Goal: Check status: Check status

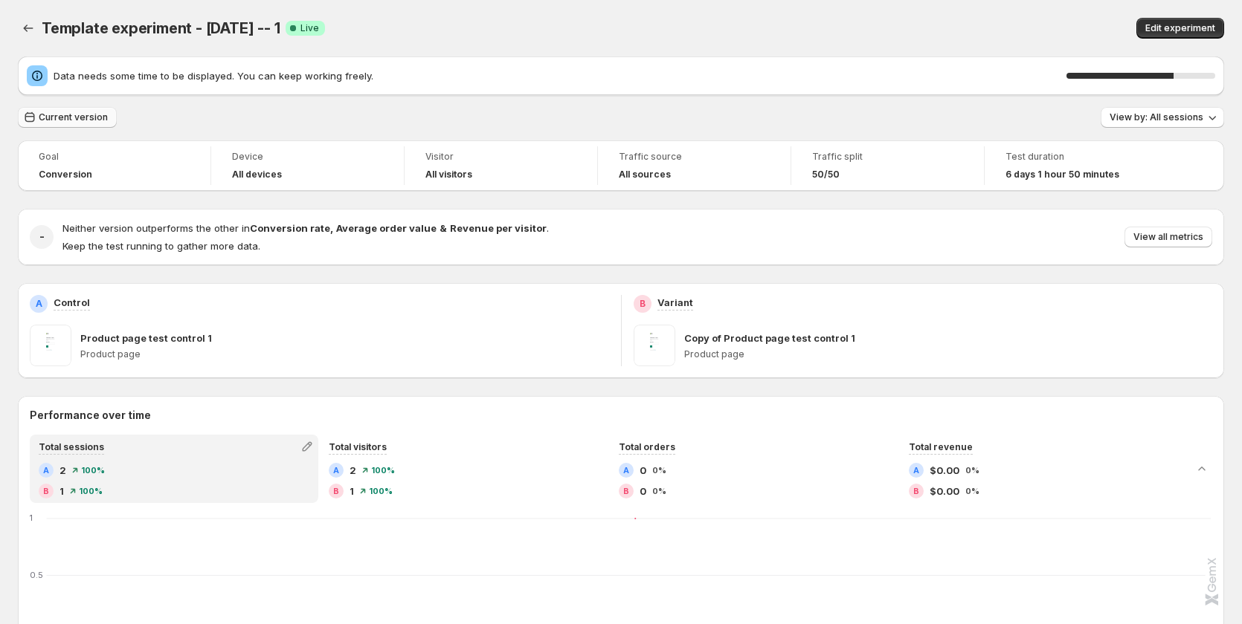
click at [63, 116] on span "Current version" at bounding box center [73, 118] width 69 height 12
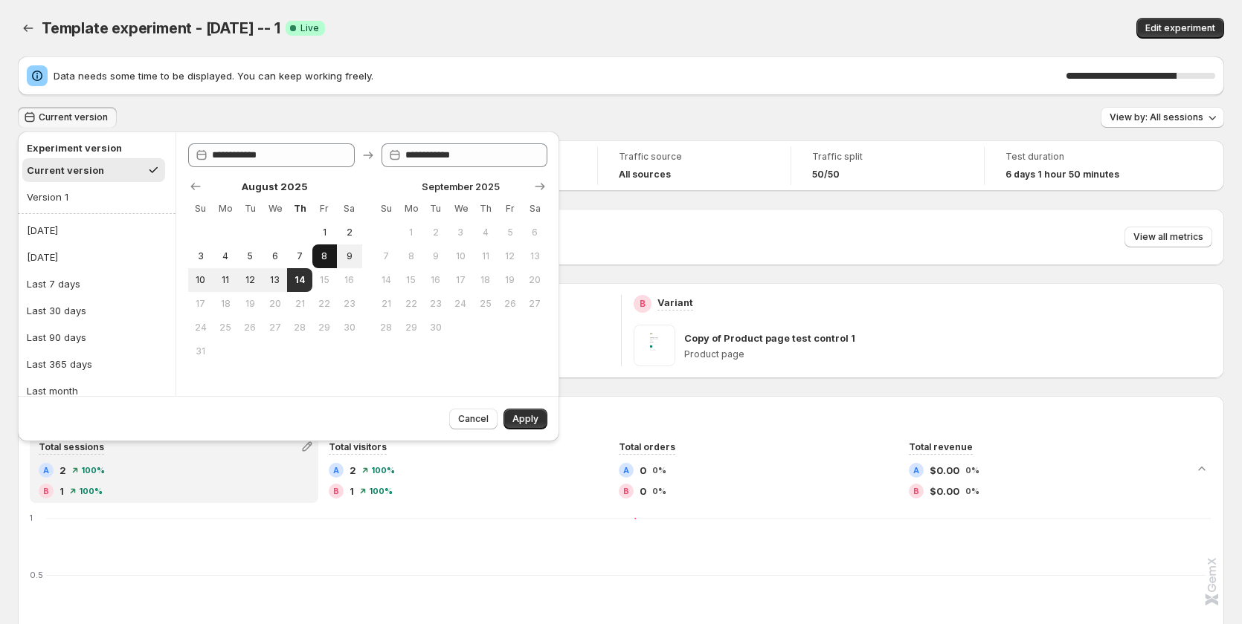
click at [328, 258] on span "8" at bounding box center [324, 257] width 13 height 12
type input "**********"
click at [533, 418] on span "Apply" at bounding box center [525, 419] width 26 height 12
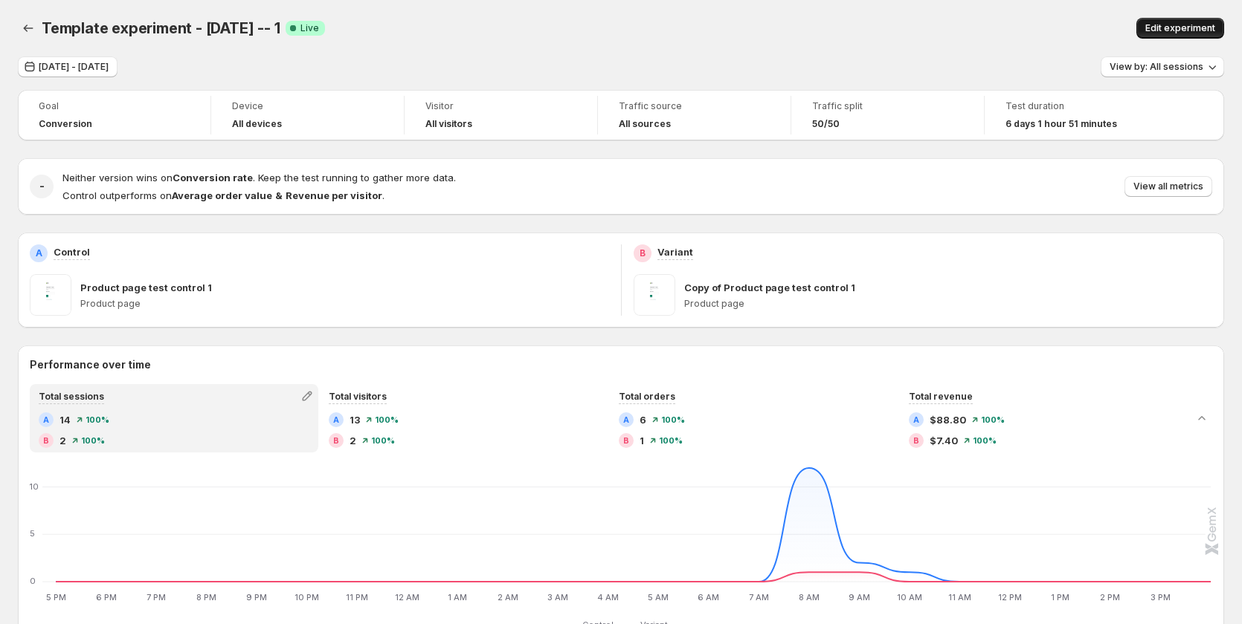
click at [1186, 29] on span "Edit experiment" at bounding box center [1180, 28] width 70 height 12
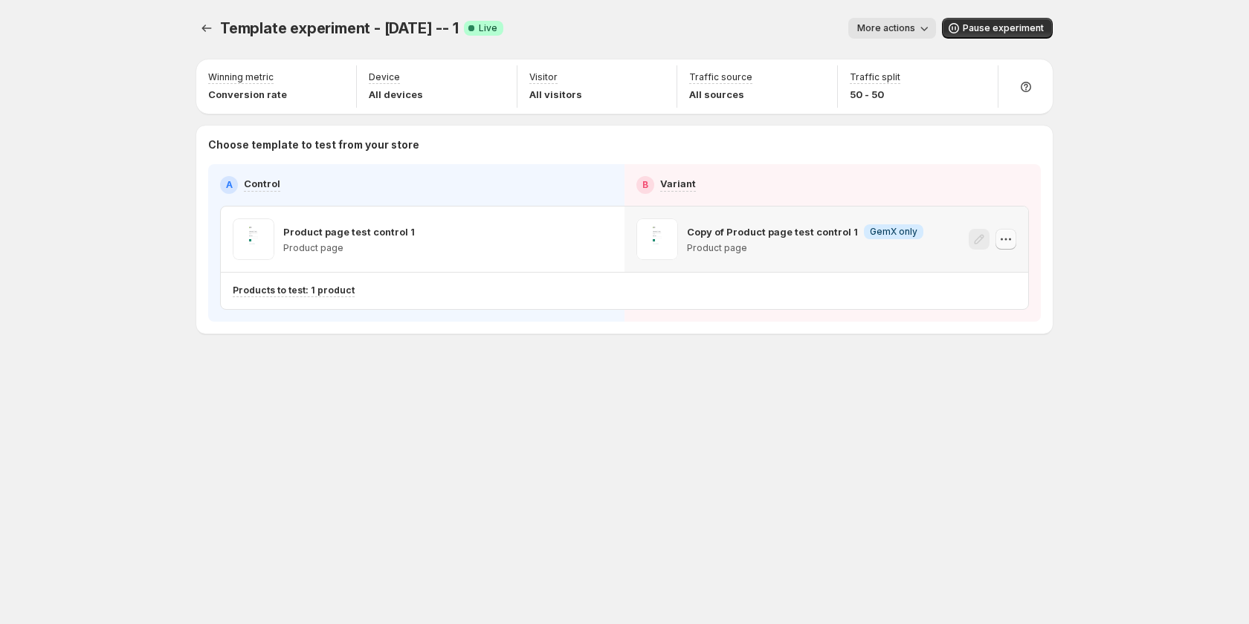
click at [1009, 240] on icon "button" at bounding box center [1005, 239] width 15 height 15
click at [967, 323] on span "579000182956360646" at bounding box center [987, 322] width 105 height 11
click at [882, 24] on span "More actions" at bounding box center [886, 28] width 58 height 12
click at [900, 57] on span "View analytic" at bounding box center [913, 60] width 62 height 12
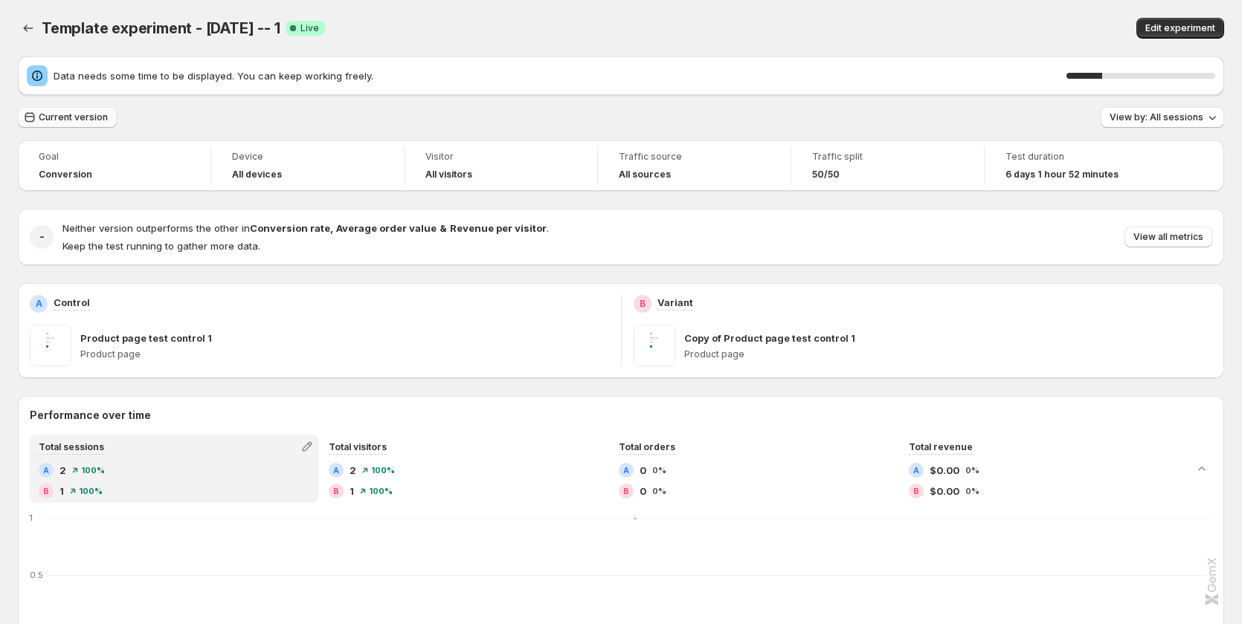
click at [83, 111] on button "Current version" at bounding box center [67, 117] width 99 height 21
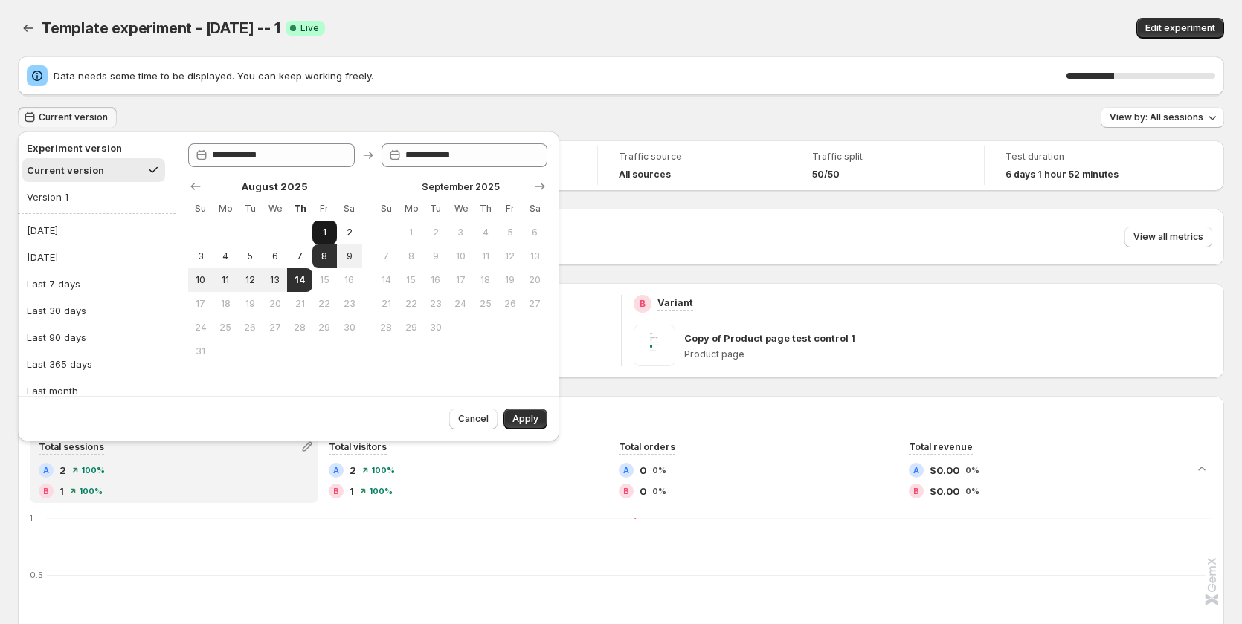
click at [321, 226] on button "1" at bounding box center [324, 233] width 25 height 24
type input "**********"
drag, startPoint x: 276, startPoint y: 284, endPoint x: 478, endPoint y: 358, distance: 215.4
click at [280, 287] on button "13" at bounding box center [274, 280] width 25 height 24
type input "**********"
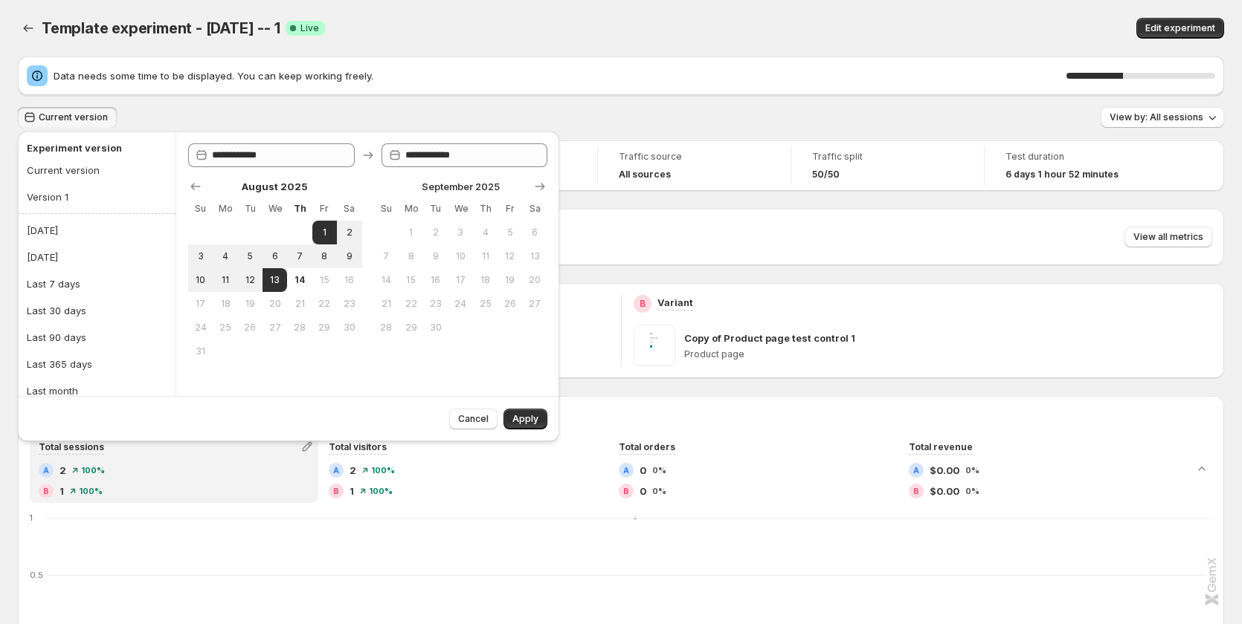
click at [503, 424] on div "Cancel Apply" at bounding box center [495, 416] width 104 height 27
click at [506, 424] on button "Apply" at bounding box center [525, 419] width 44 height 21
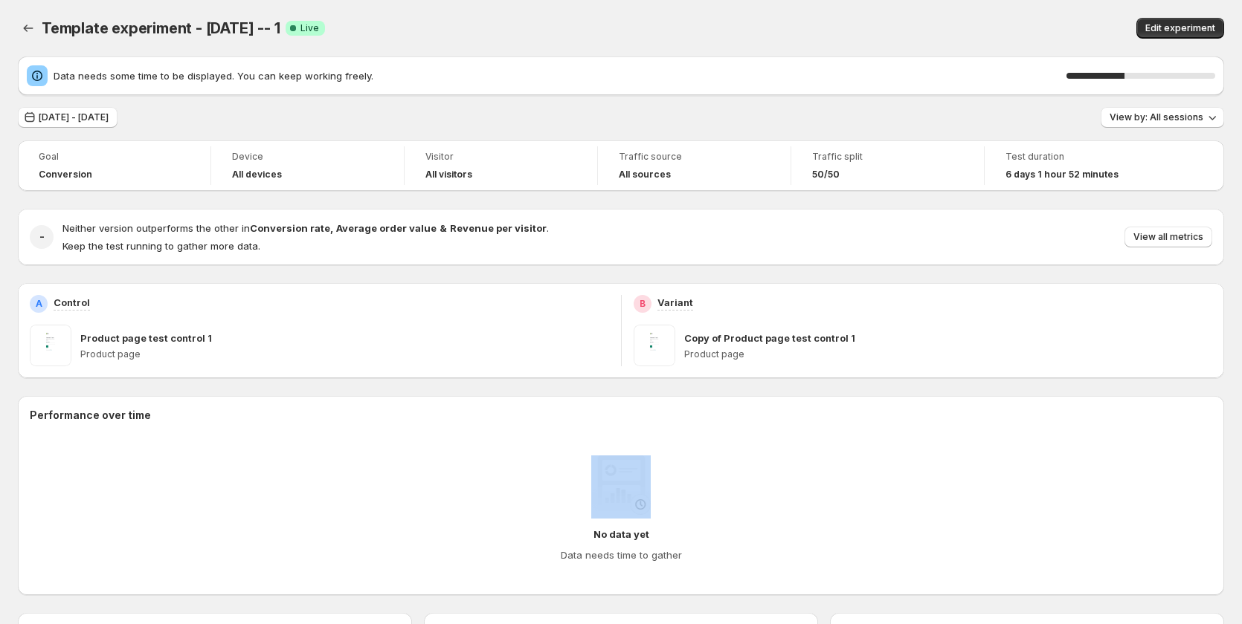
click at [507, 422] on h2 "Performance over time" at bounding box center [621, 415] width 1182 height 15
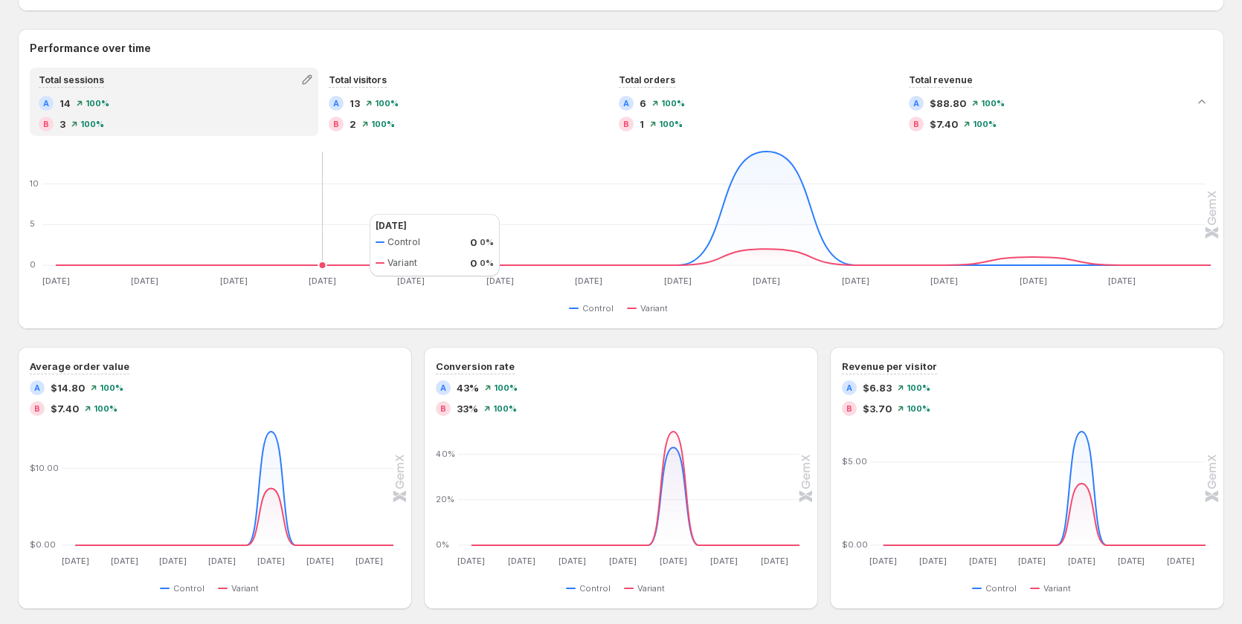
scroll to position [223, 0]
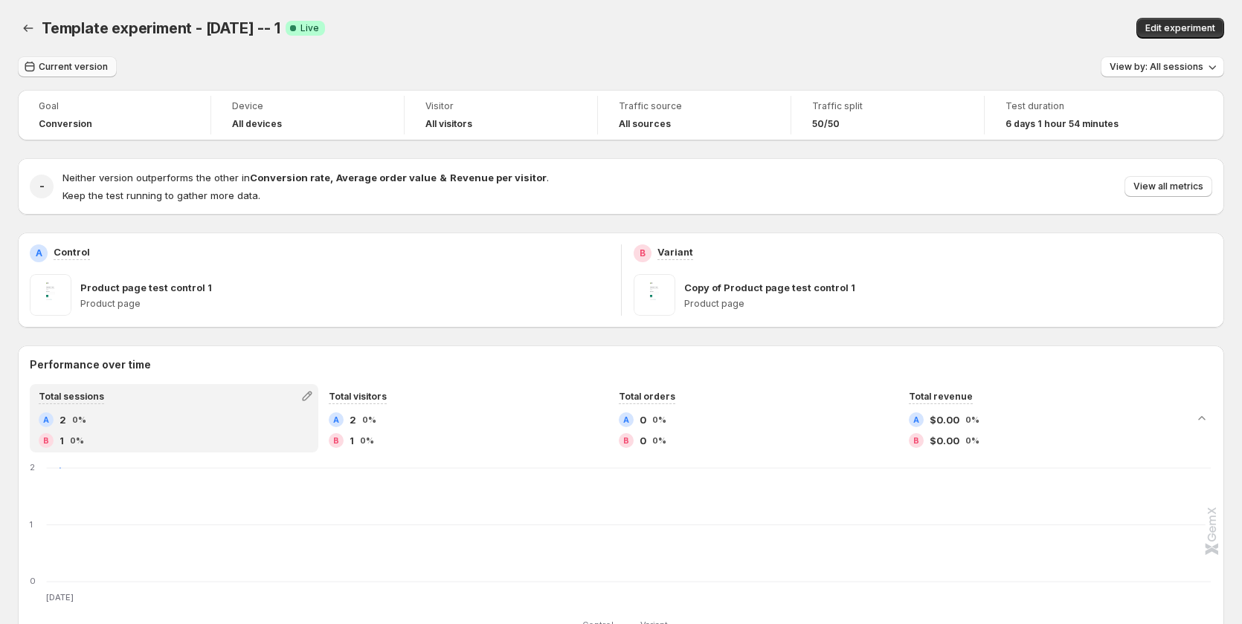
click at [64, 62] on span "Current version" at bounding box center [73, 67] width 69 height 12
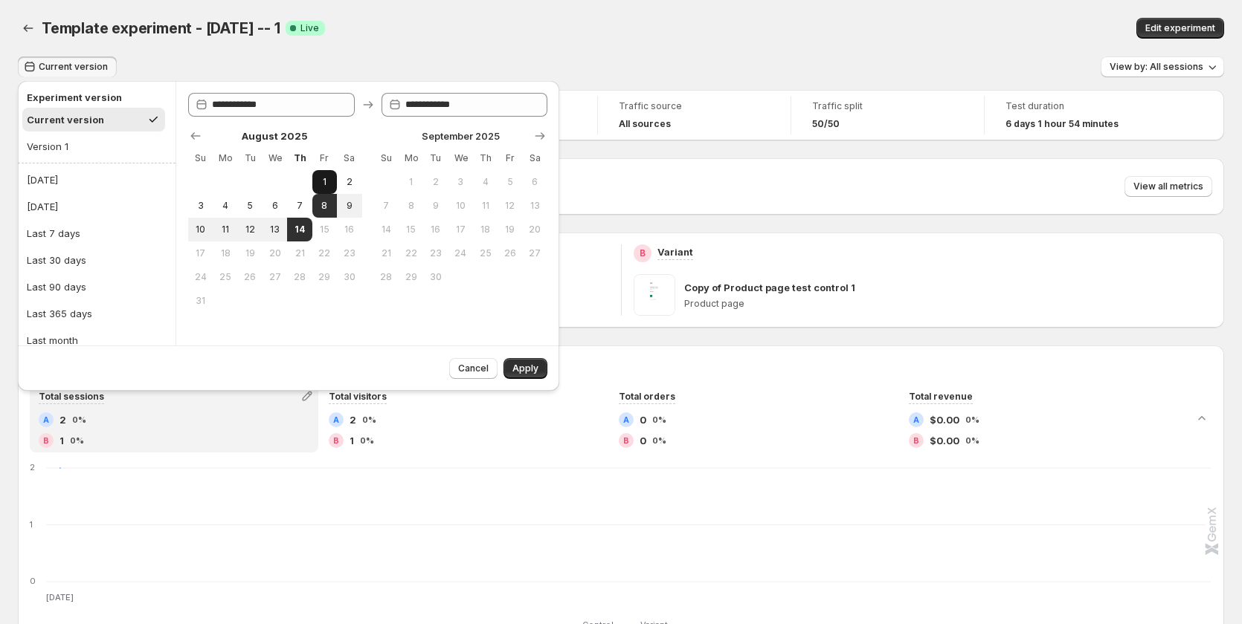
click at [326, 184] on span "1" at bounding box center [324, 182] width 13 height 12
type input "**********"
click at [271, 230] on span "13" at bounding box center [274, 230] width 13 height 12
type input "**********"
click at [508, 362] on button "Apply" at bounding box center [525, 368] width 44 height 21
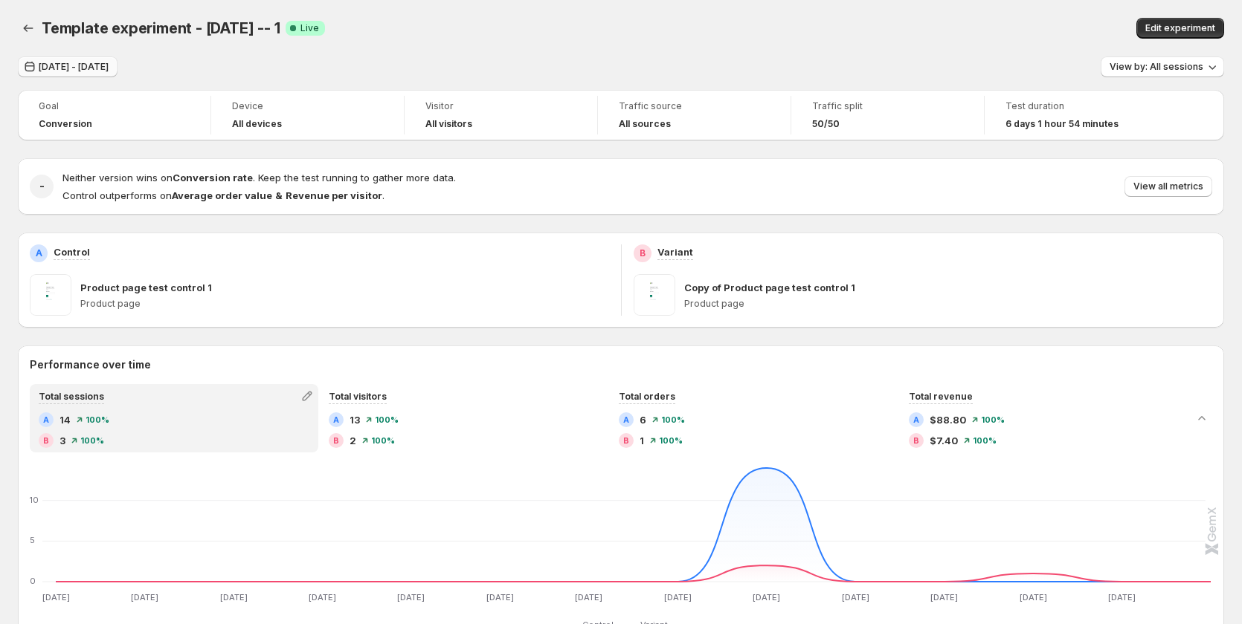
click at [105, 66] on span "[DATE] - [DATE]" at bounding box center [74, 67] width 70 height 12
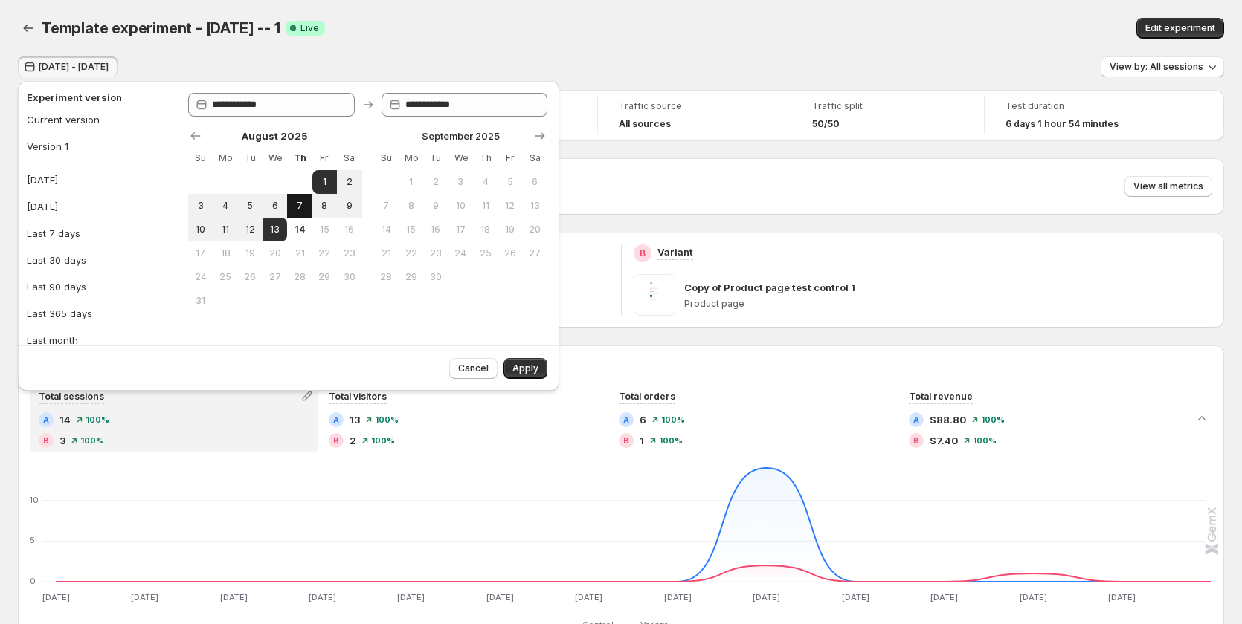
click at [297, 197] on button "7" at bounding box center [299, 206] width 25 height 24
type input "**********"
click at [343, 200] on span "9" at bounding box center [349, 206] width 13 height 12
type input "**********"
click at [528, 367] on span "Apply" at bounding box center [525, 369] width 26 height 12
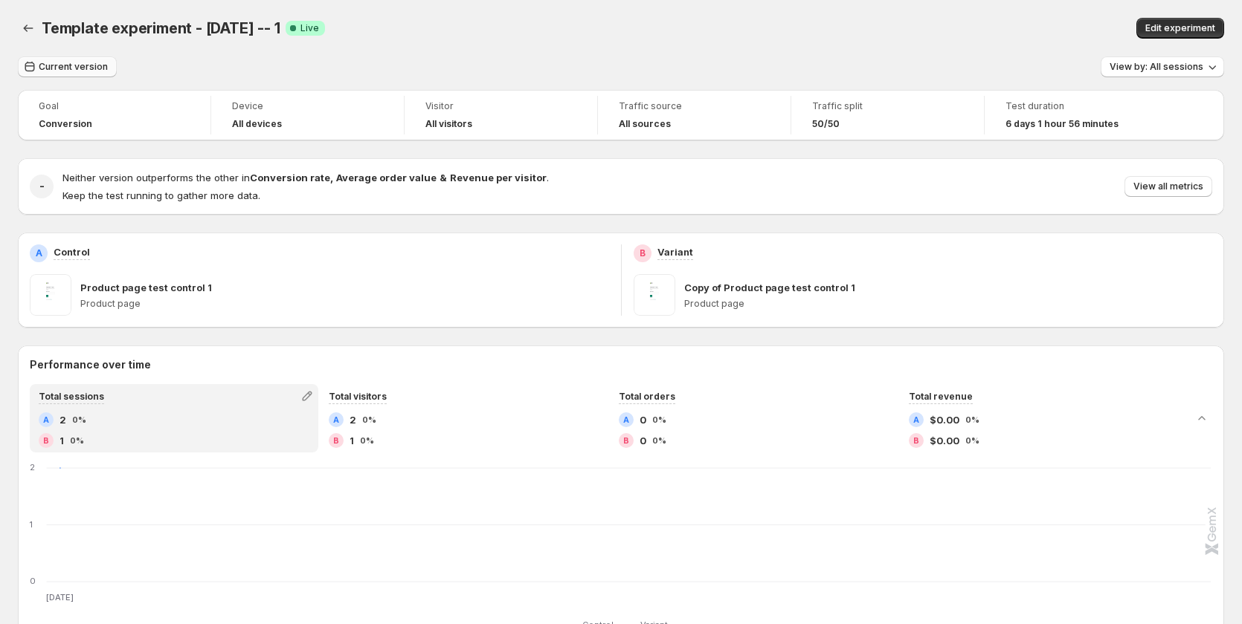
click at [78, 73] on button "Current version" at bounding box center [67, 67] width 99 height 21
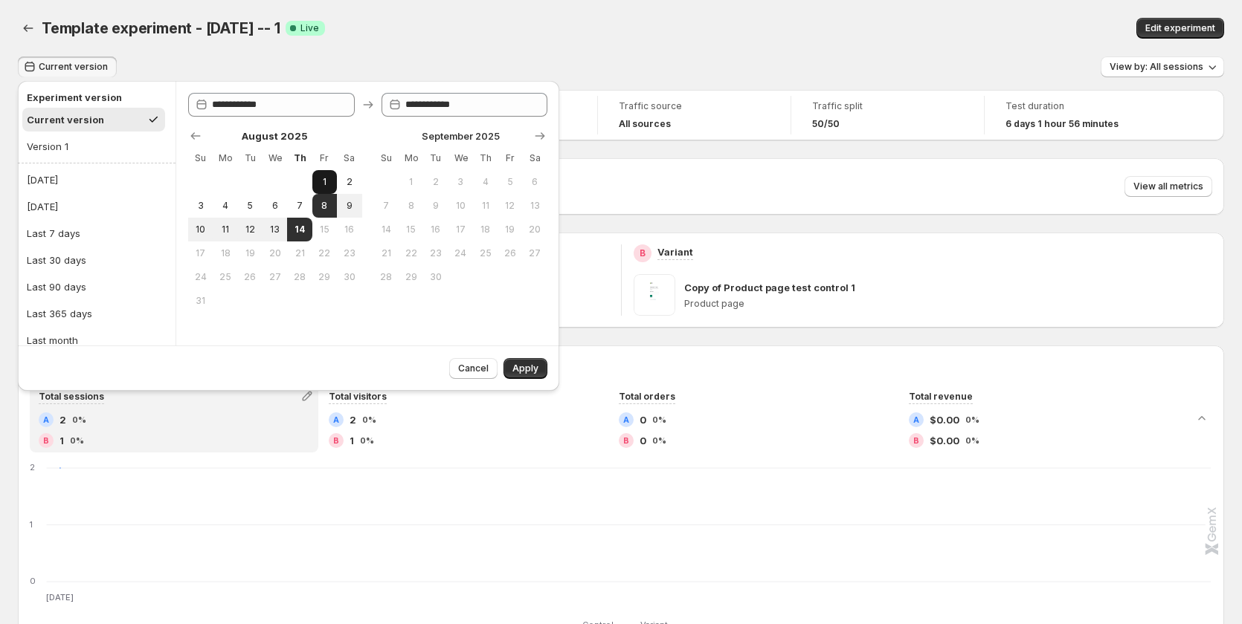
click at [323, 184] on span "1" at bounding box center [324, 182] width 13 height 12
type input "**********"
click at [296, 231] on span "14" at bounding box center [299, 230] width 13 height 12
type input "**********"
click at [526, 366] on span "Apply" at bounding box center [525, 369] width 26 height 12
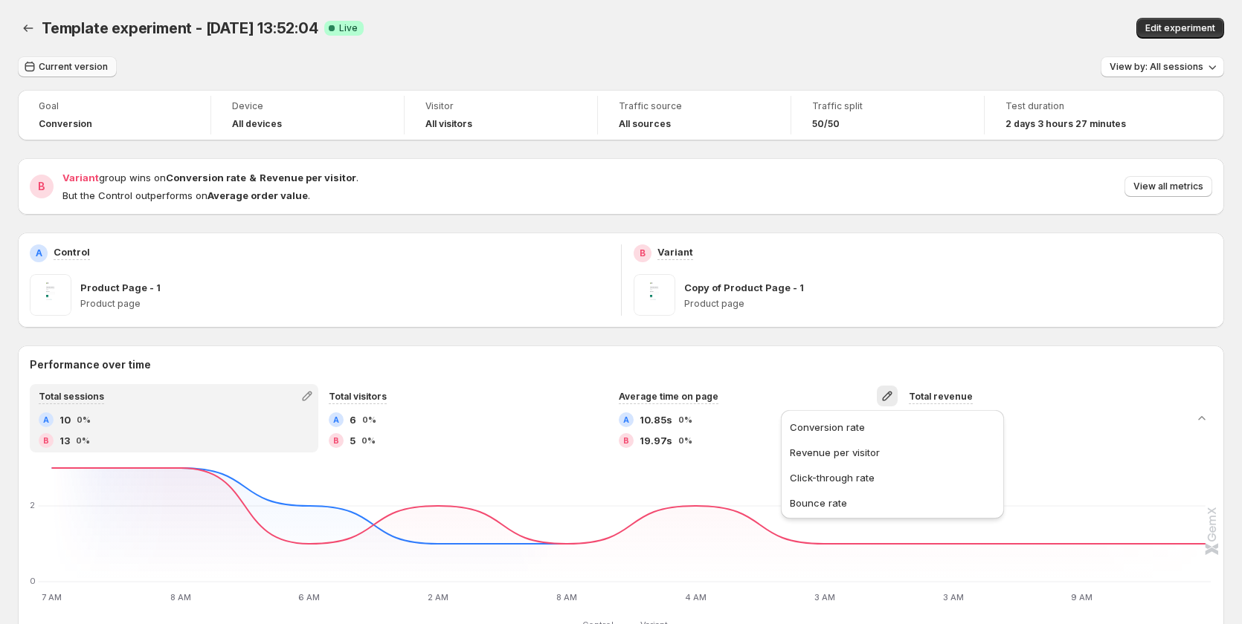
click at [80, 77] on button "Current version" at bounding box center [67, 67] width 99 height 21
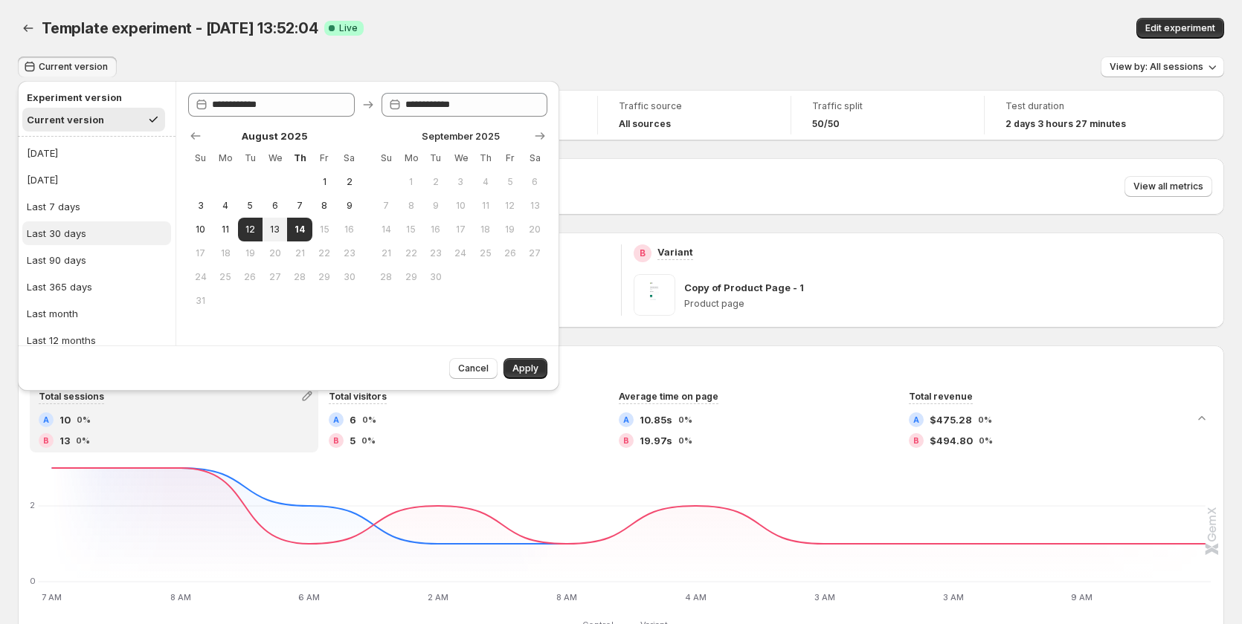
click at [90, 222] on button "Last 30 days" at bounding box center [96, 234] width 149 height 24
type input "**********"
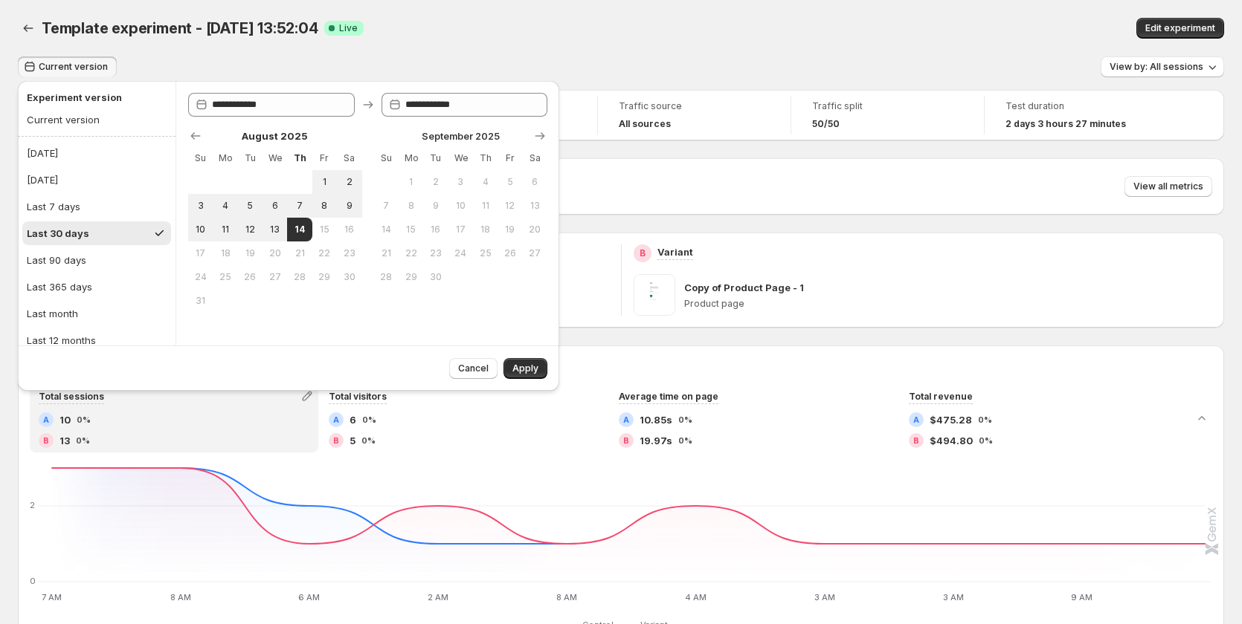
click at [445, 68] on div "Current version View by: All sessions" at bounding box center [621, 68] width 1206 height 22
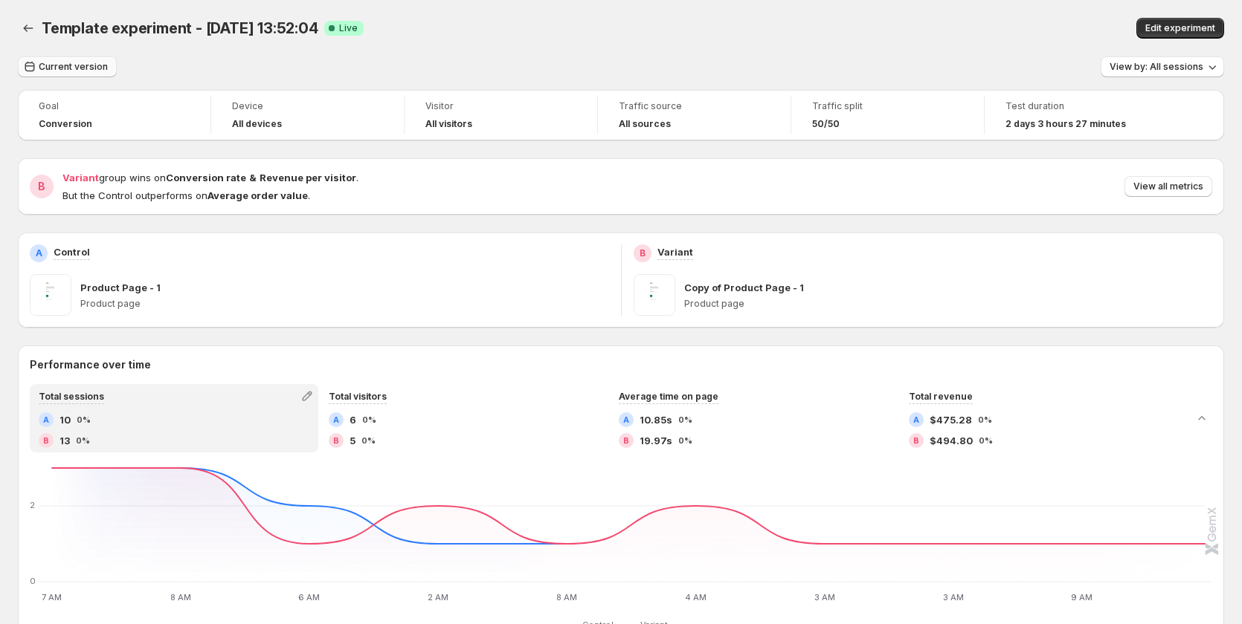
click at [68, 67] on span "Current version" at bounding box center [73, 67] width 69 height 12
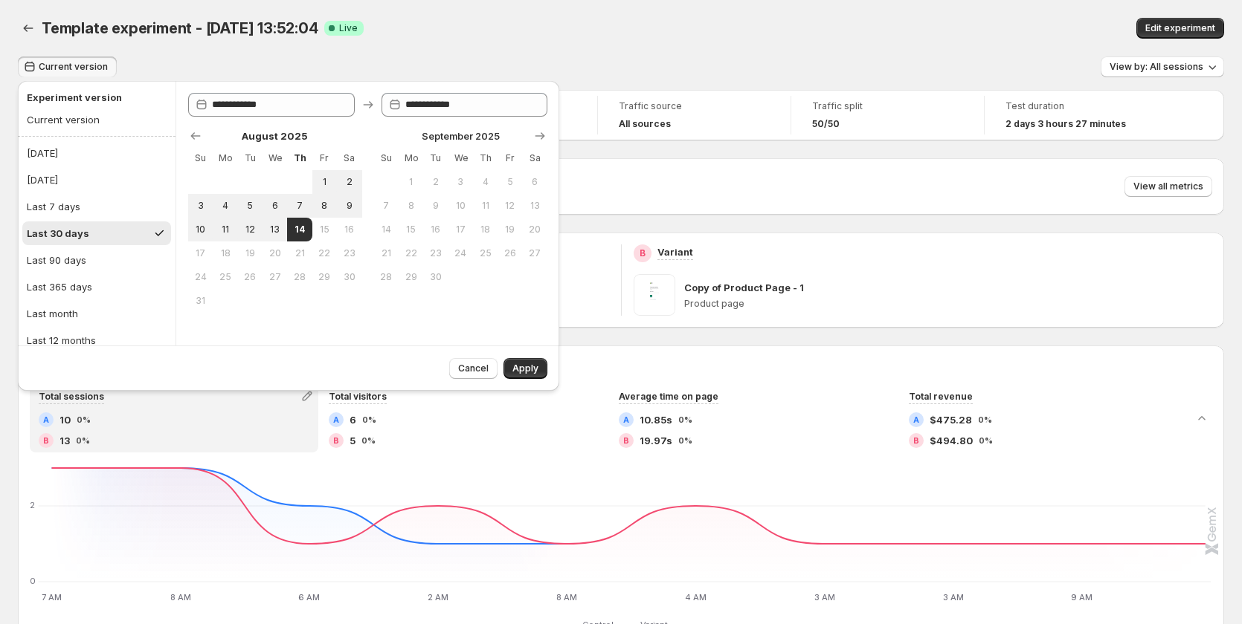
click at [630, 34] on div "Template experiment - Aug 12, 13:52:04 Success Complete Live" at bounding box center [391, 28] width 699 height 21
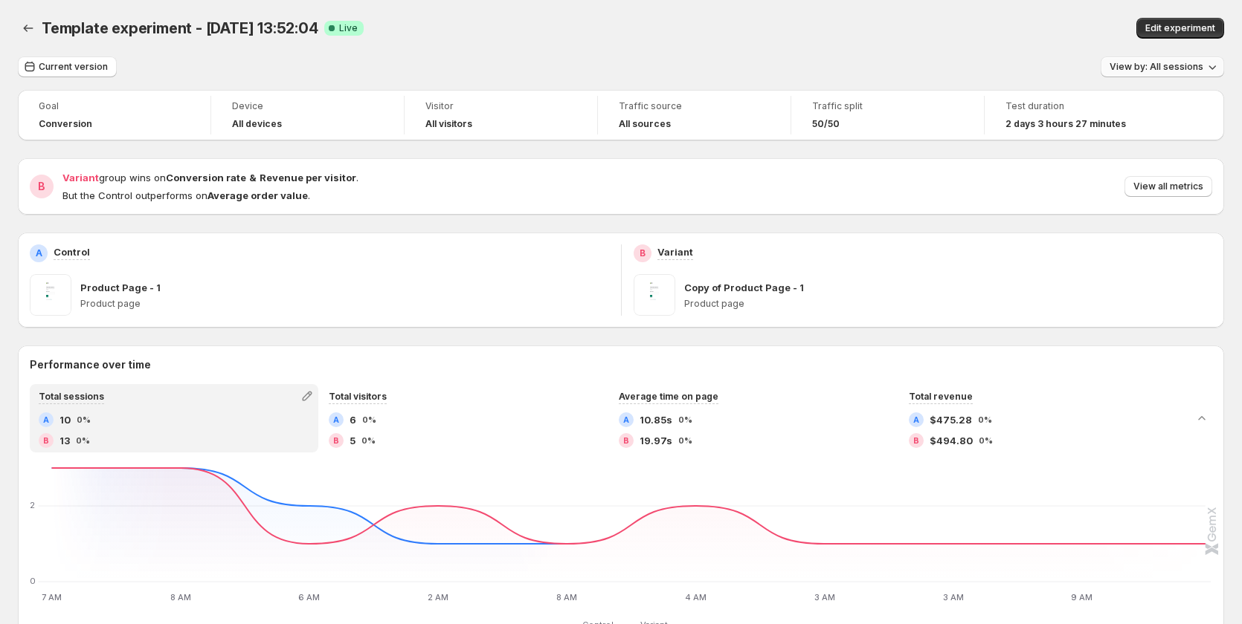
click at [1203, 66] on span "View by: All sessions" at bounding box center [1156, 67] width 94 height 12
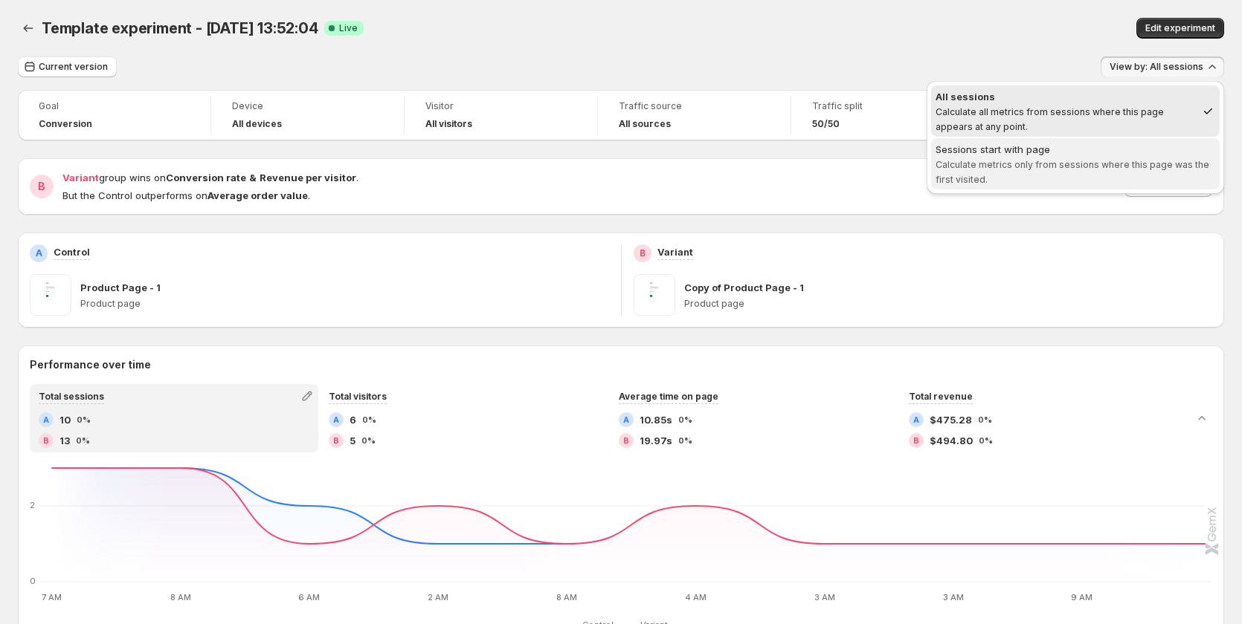
click at [1090, 171] on span "Sessions start with page Calculate metrics only from sessions where this page w…" at bounding box center [1075, 164] width 280 height 45
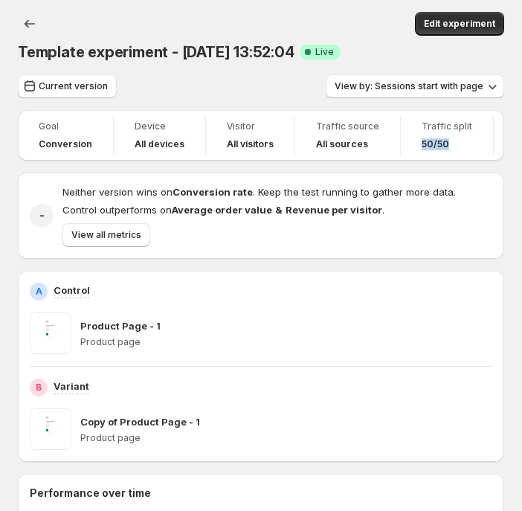
drag, startPoint x: 460, startPoint y: 144, endPoint x: 438, endPoint y: 145, distance: 22.3
click at [410, 145] on div "Traffic split 50/50" at bounding box center [447, 135] width 74 height 39
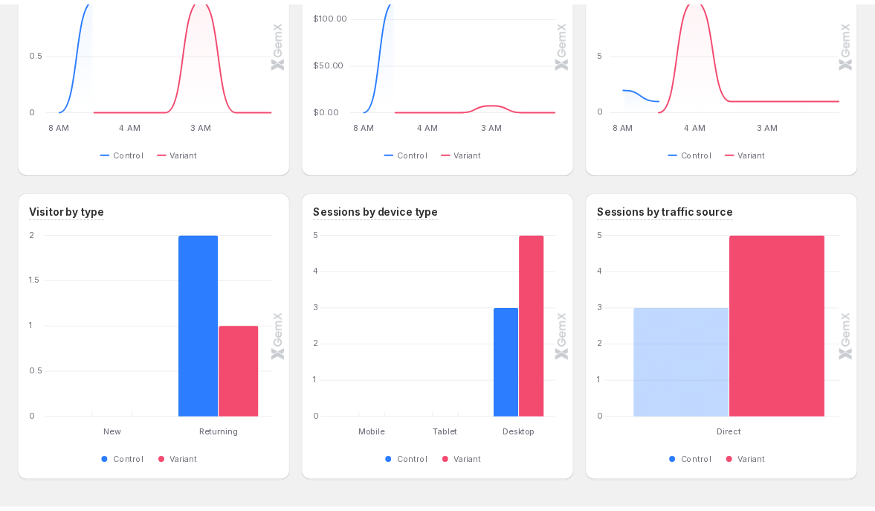
scroll to position [805, 0]
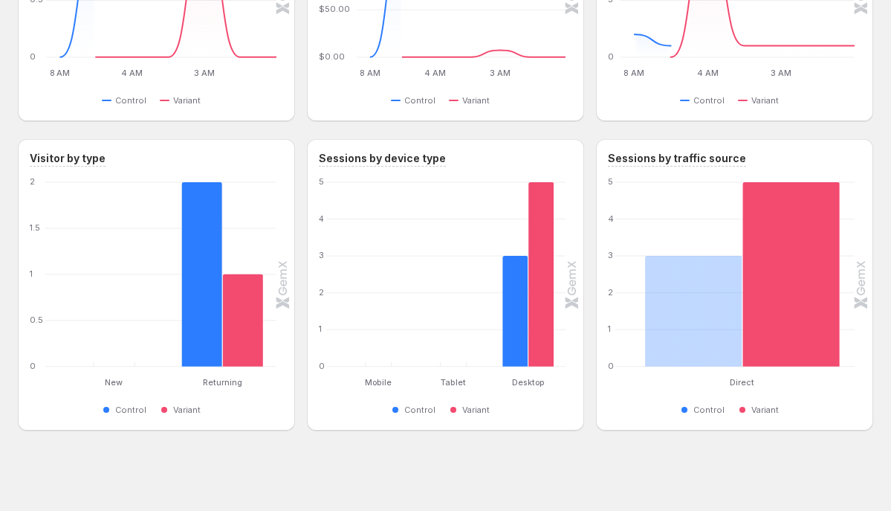
drag, startPoint x: 712, startPoint y: 472, endPoint x: 765, endPoint y: 378, distance: 107.5
click at [793, 316] on rect "Variant 5" at bounding box center [791, 274] width 97 height 184
click at [685, 315] on rect "Control 3" at bounding box center [693, 293] width 97 height 146
click at [805, 314] on rect "Variant 5" at bounding box center [791, 274] width 97 height 184
